Goal: Communication & Community: Connect with others

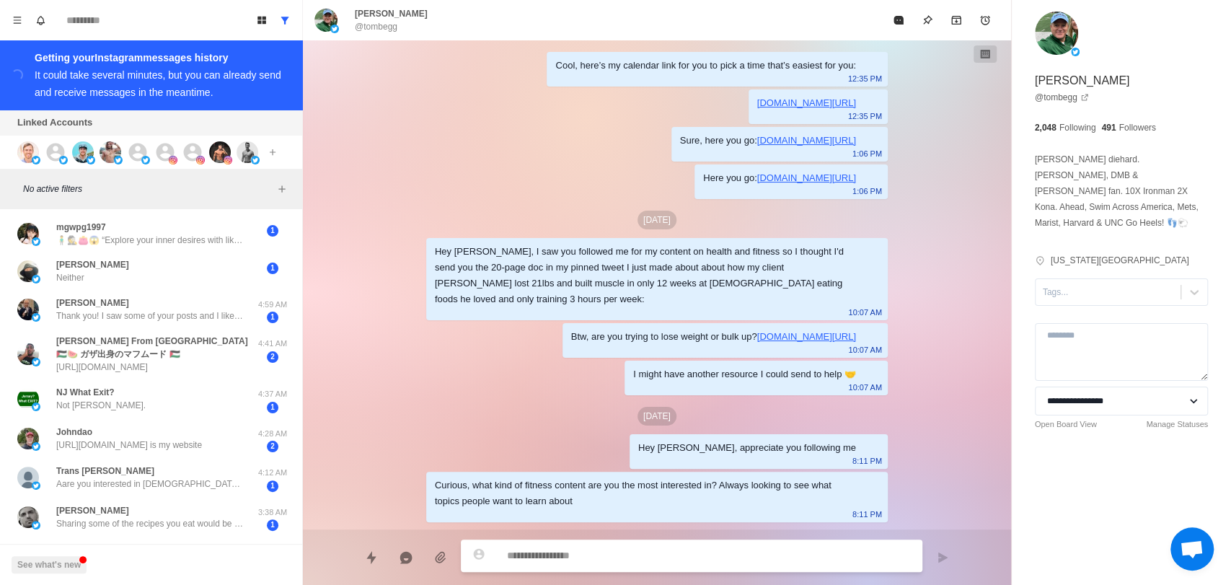
scroll to position [374, 0]
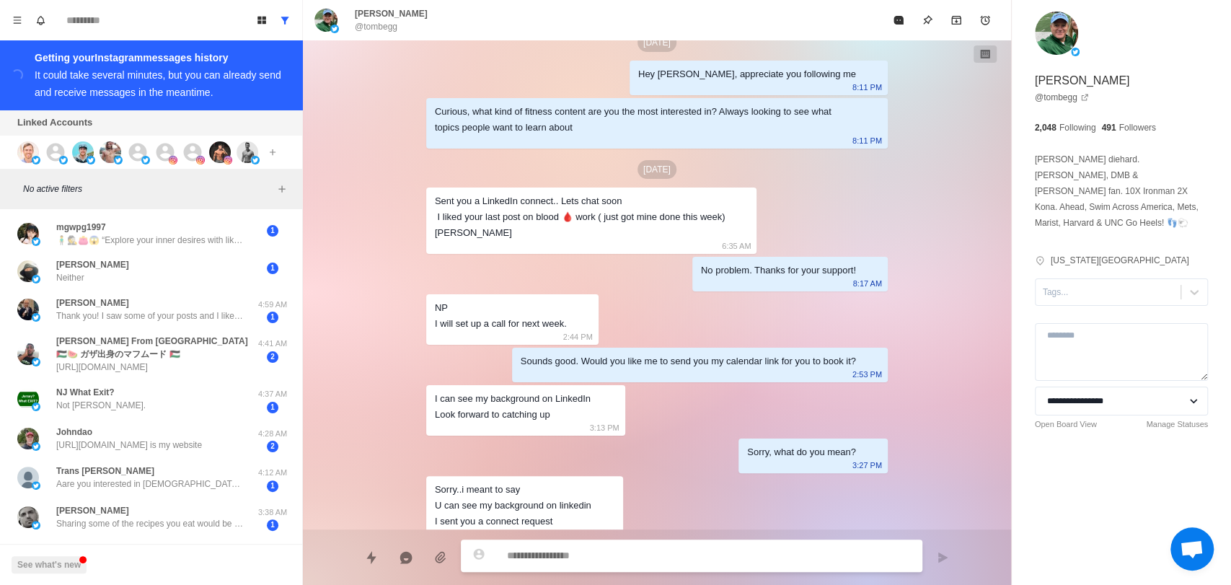
type textarea "*"
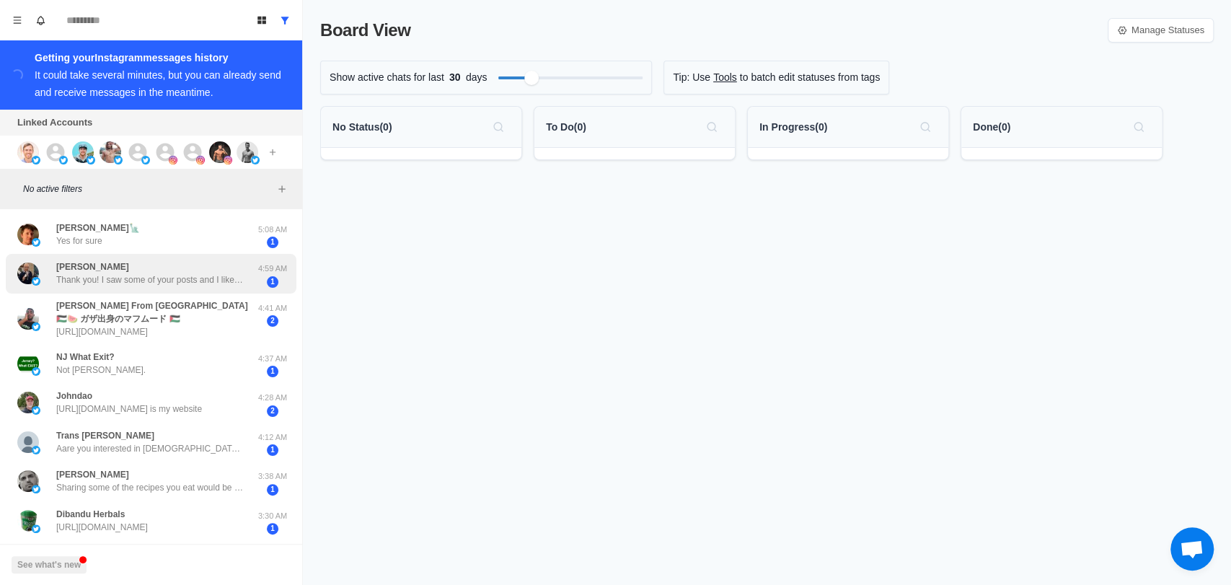
click at [193, 261] on div "[PERSON_NAME] Thank you! I saw some of your posts and I liked the way you addre…" at bounding box center [149, 273] width 187 height 26
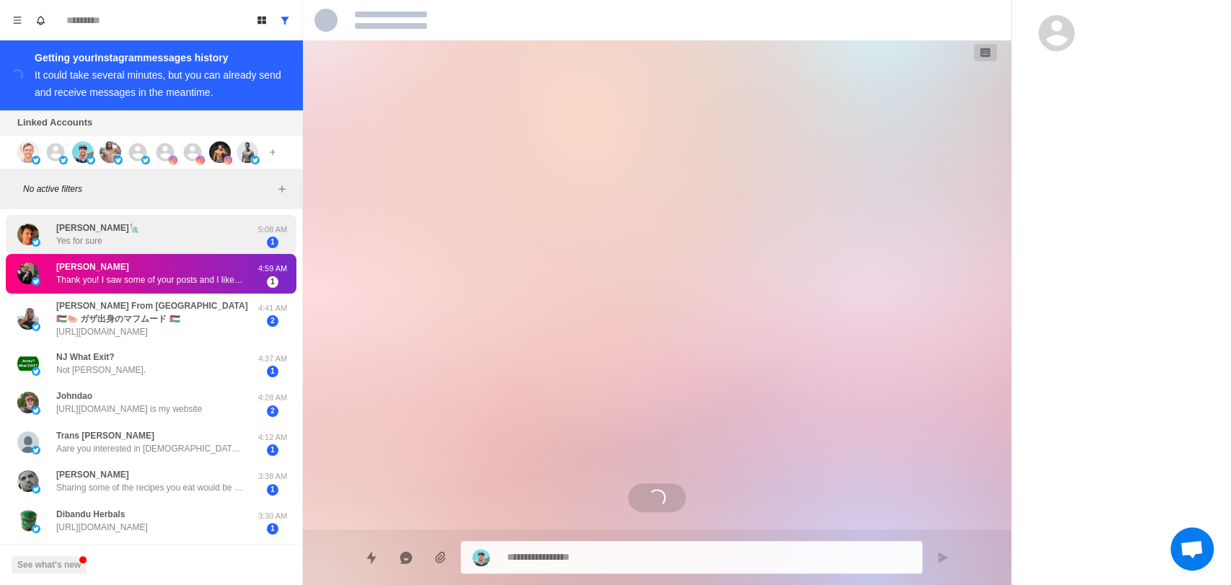
click at [198, 244] on div "[PERSON_NAME]🗽 Yes for sure" at bounding box center [135, 235] width 237 height 28
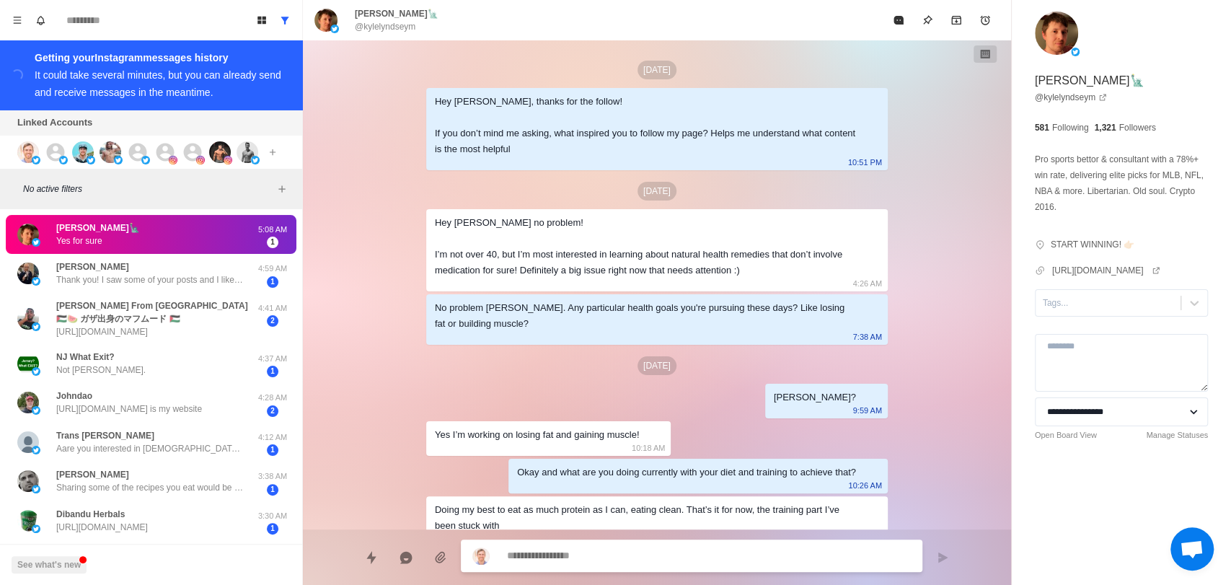
scroll to position [354, 0]
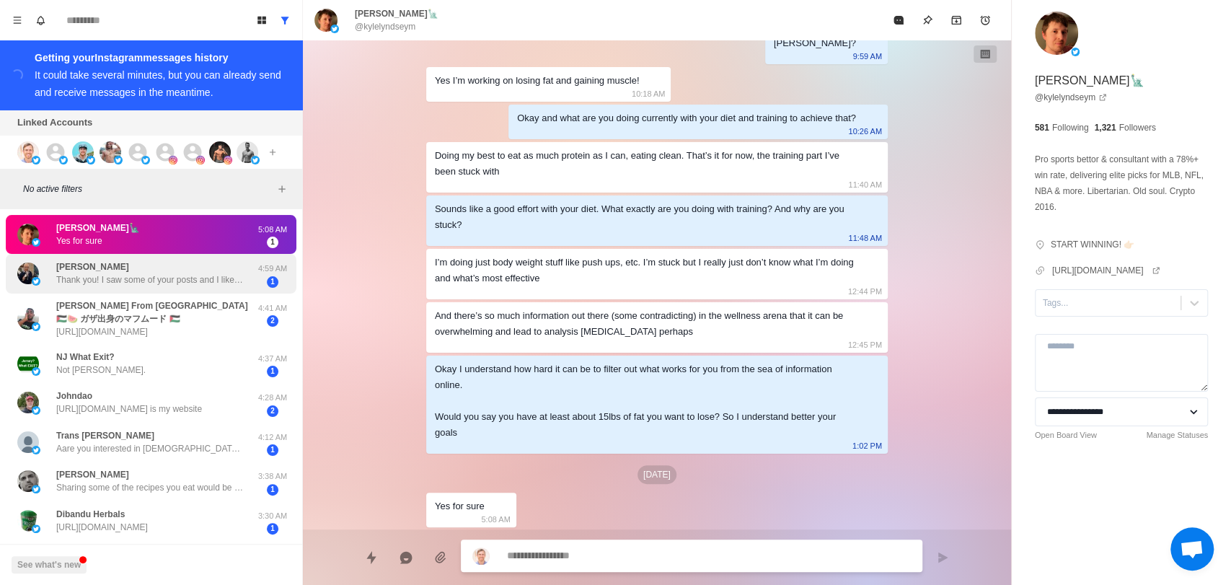
click at [183, 288] on div "[PERSON_NAME] Thank you! I saw some of your posts and I liked the way you addre…" at bounding box center [151, 274] width 291 height 40
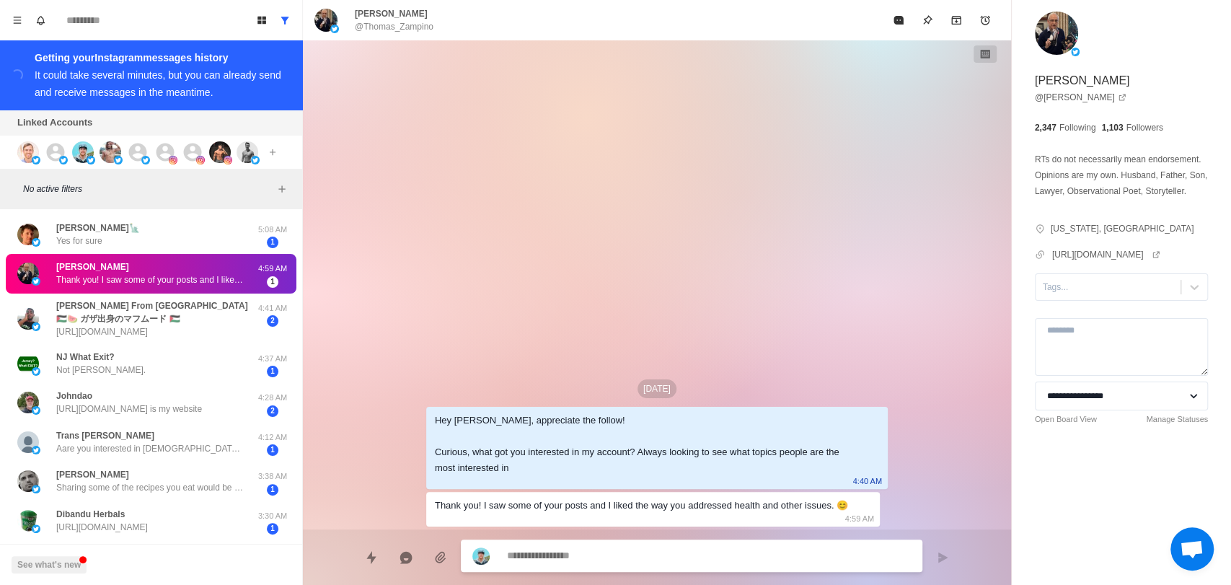
scroll to position [0, 0]
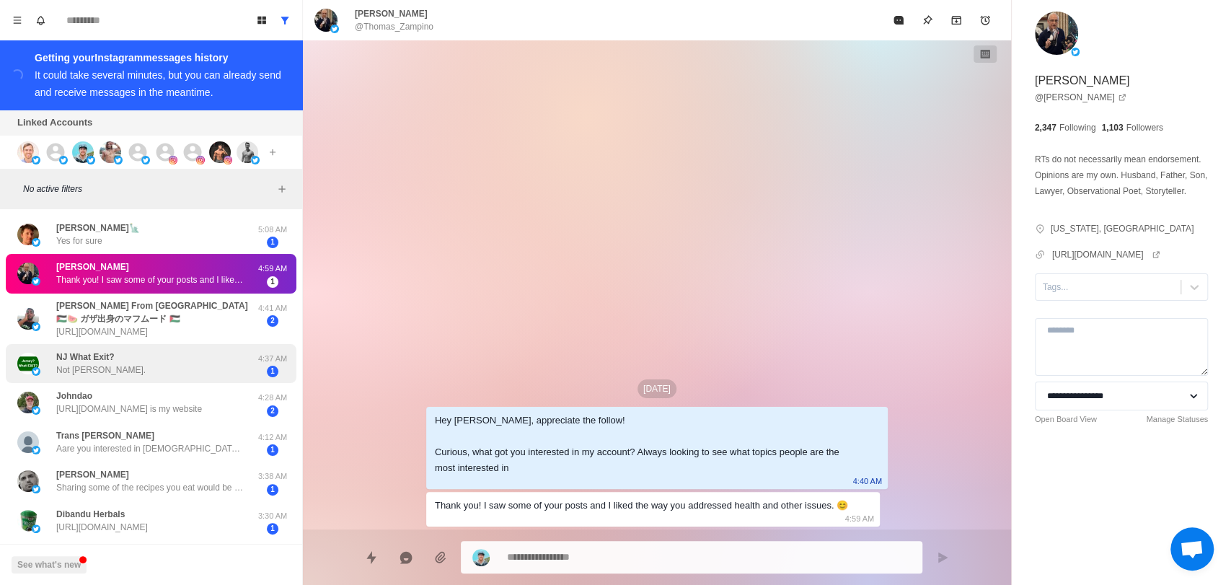
click at [173, 379] on div "NJ What Exit? Not [PERSON_NAME]. 4:37 AM 1" at bounding box center [151, 364] width 291 height 40
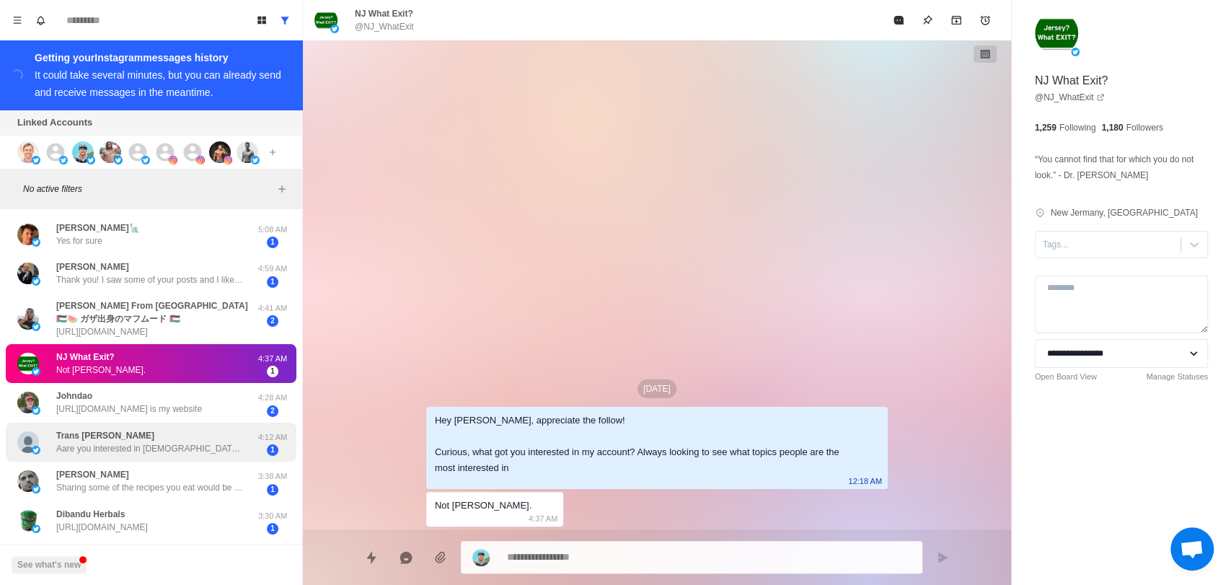
click at [191, 446] on p "Aare you interested in [DEMOGRAPHIC_DATA]??" at bounding box center [149, 448] width 187 height 13
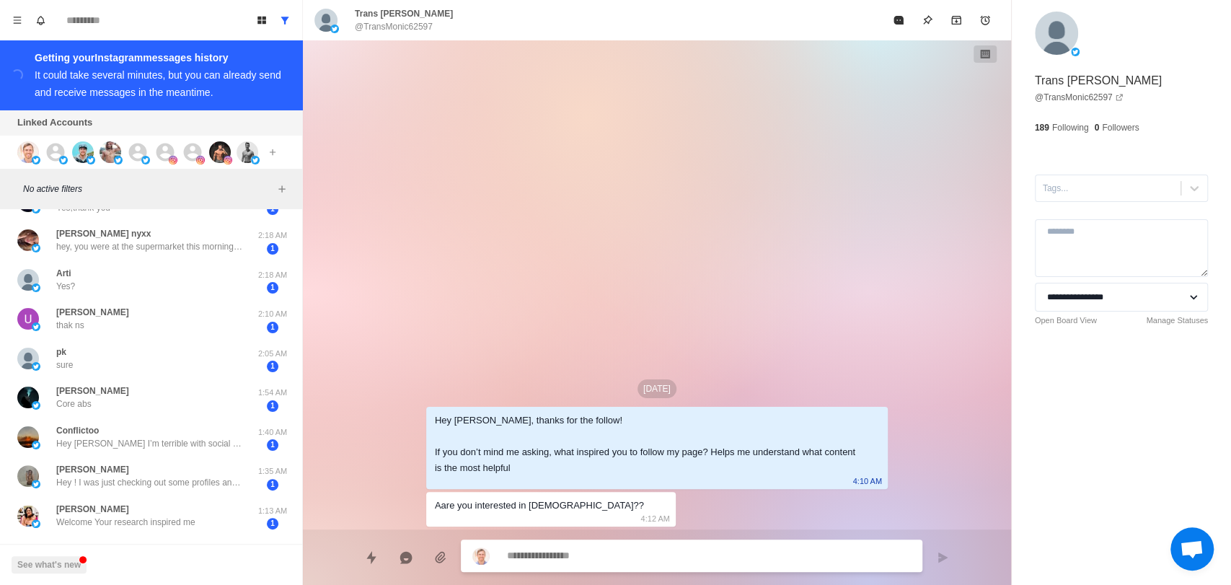
scroll to position [542, 0]
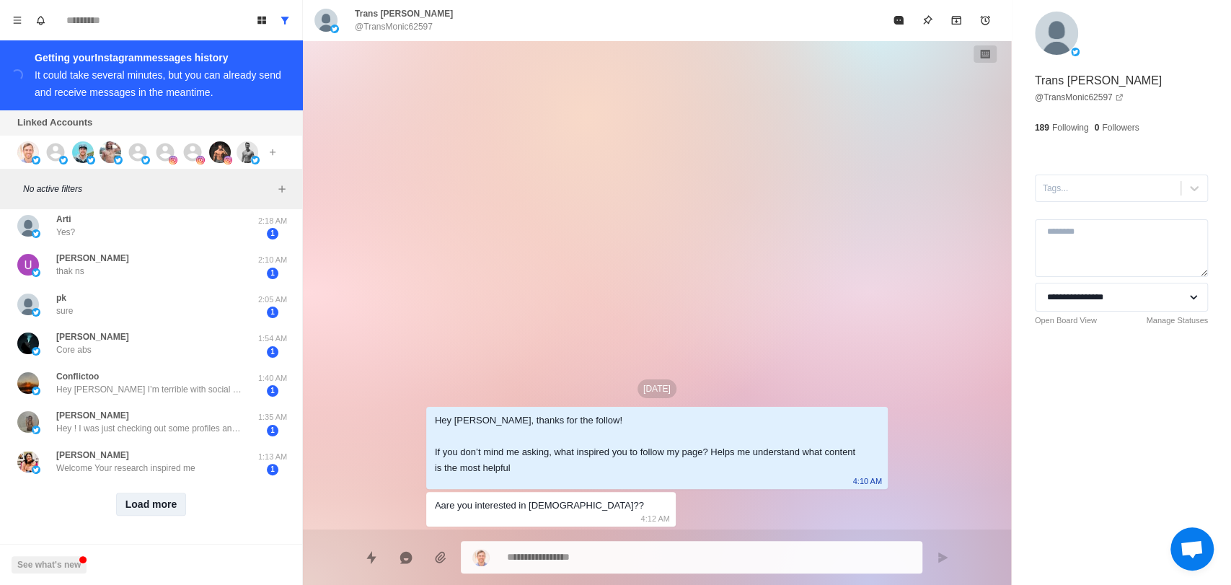
click at [138, 492] on button "Load more" at bounding box center [151, 503] width 71 height 23
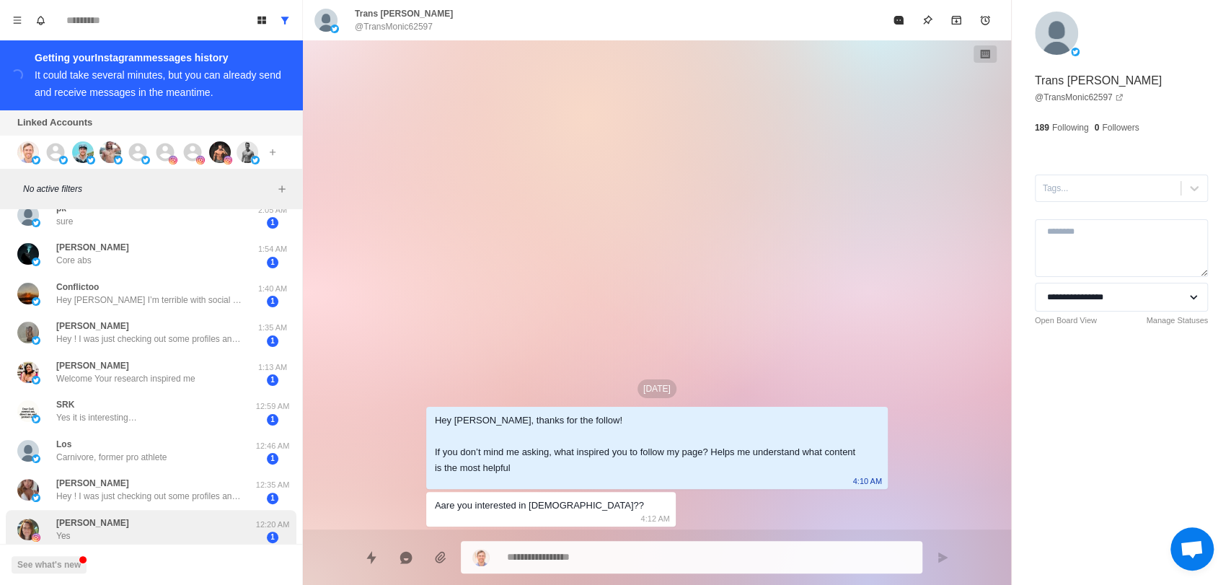
scroll to position [1328, 0]
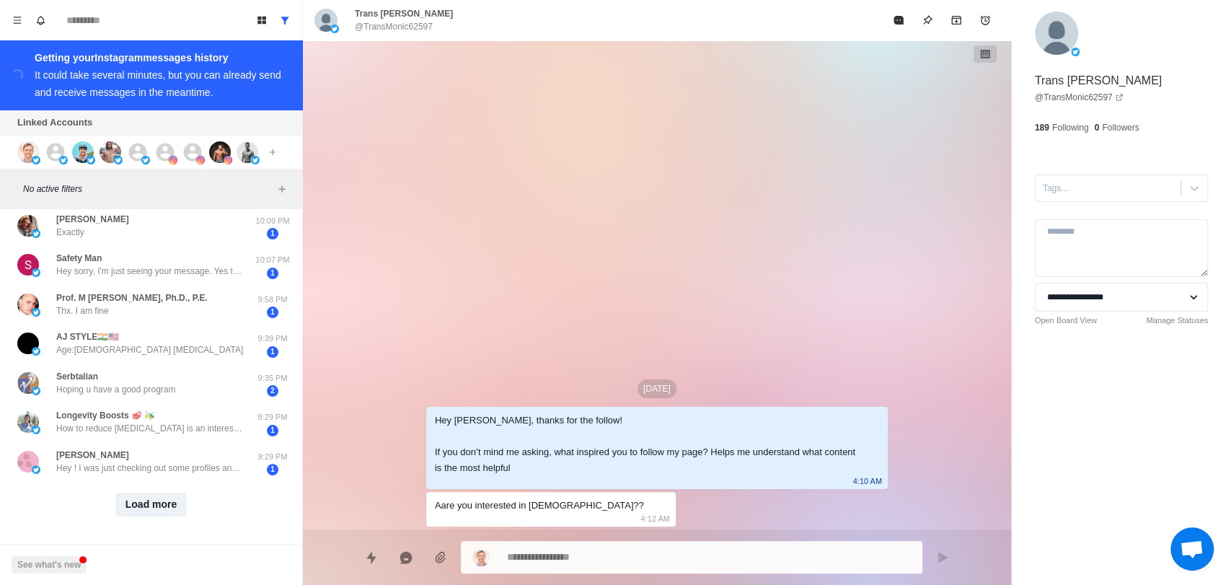
click at [162, 492] on button "Load more" at bounding box center [151, 503] width 71 height 23
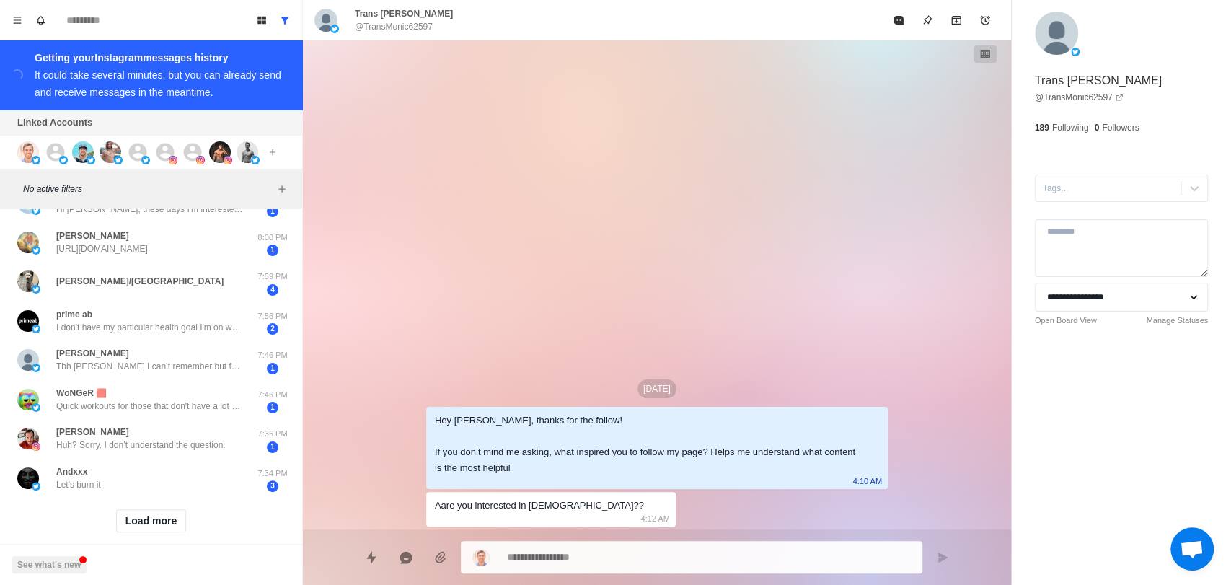
scroll to position [2114, 0]
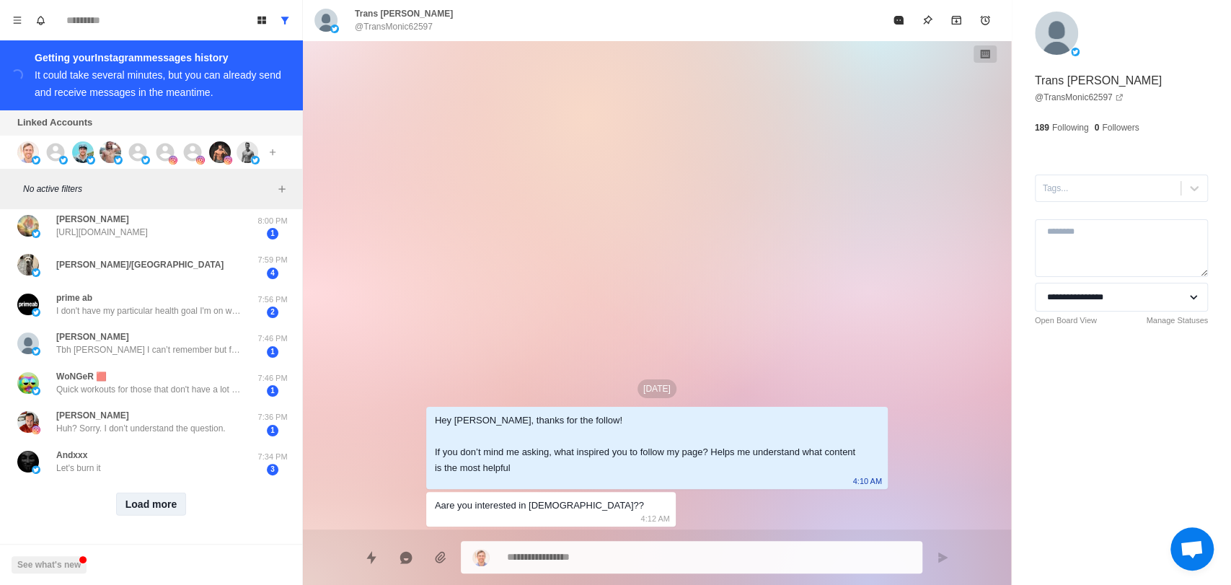
click at [169, 492] on button "Load more" at bounding box center [151, 503] width 71 height 23
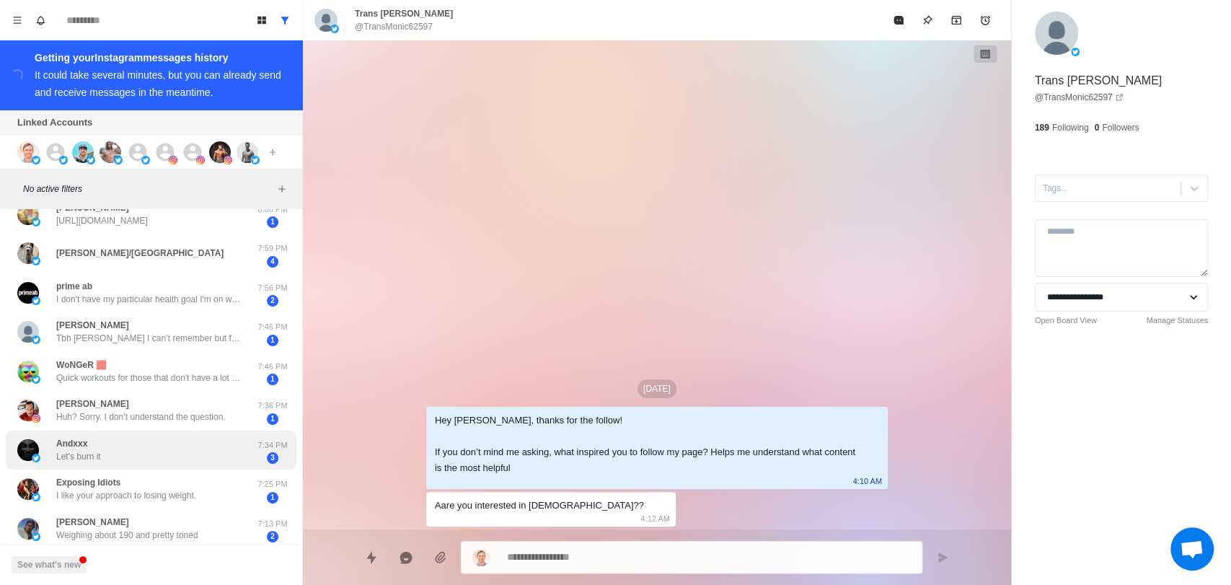
click at [167, 463] on div "Andxxx Let's burn it 7:34 PM 3" at bounding box center [151, 450] width 291 height 40
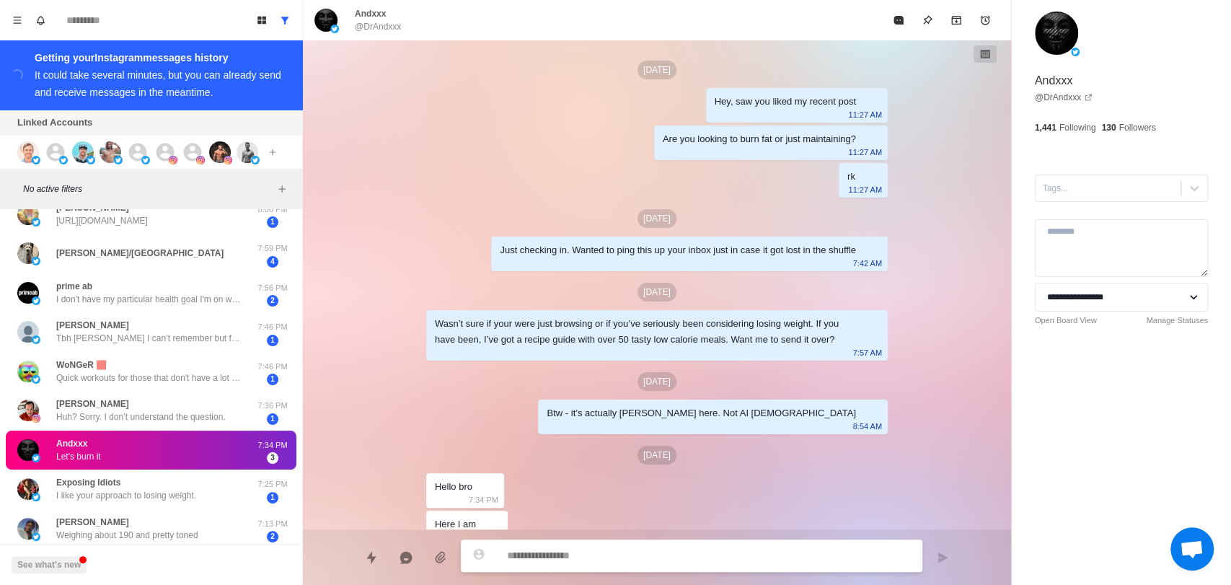
scroll to position [56, 0]
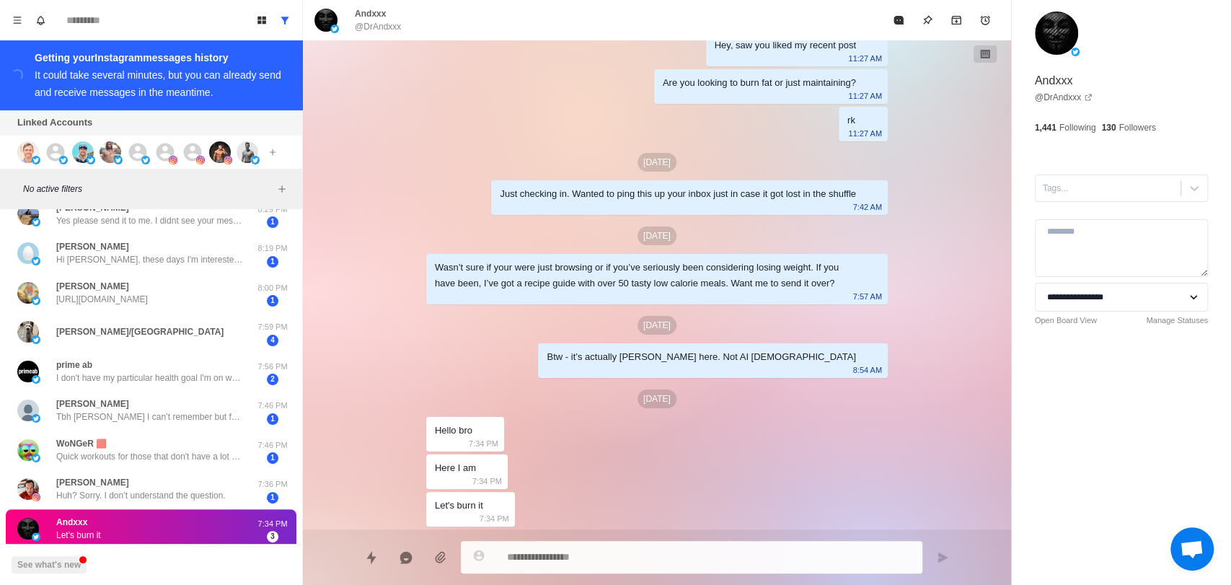
type textarea "*"
